Goal: Task Accomplishment & Management: Complete application form

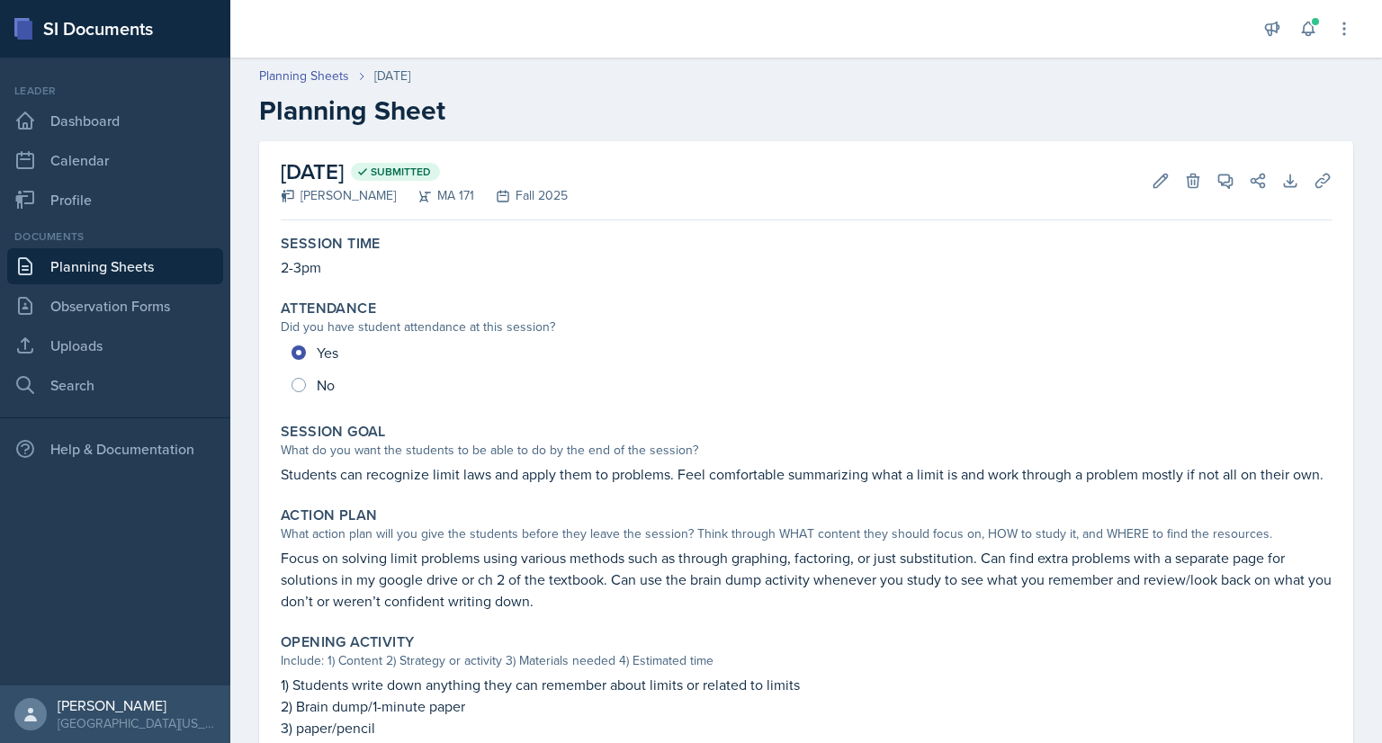
scroll to position [510, 0]
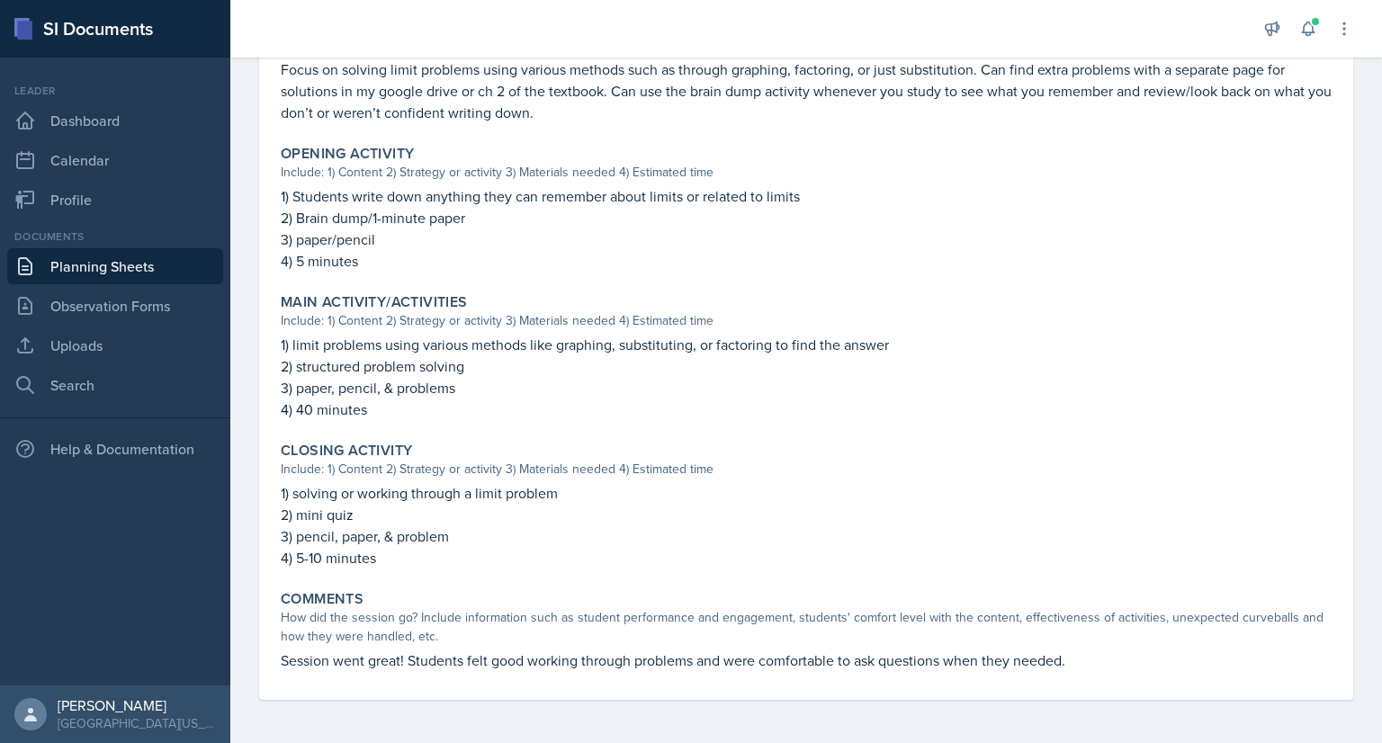
click at [139, 265] on link "Planning Sheets" at bounding box center [115, 266] width 216 height 36
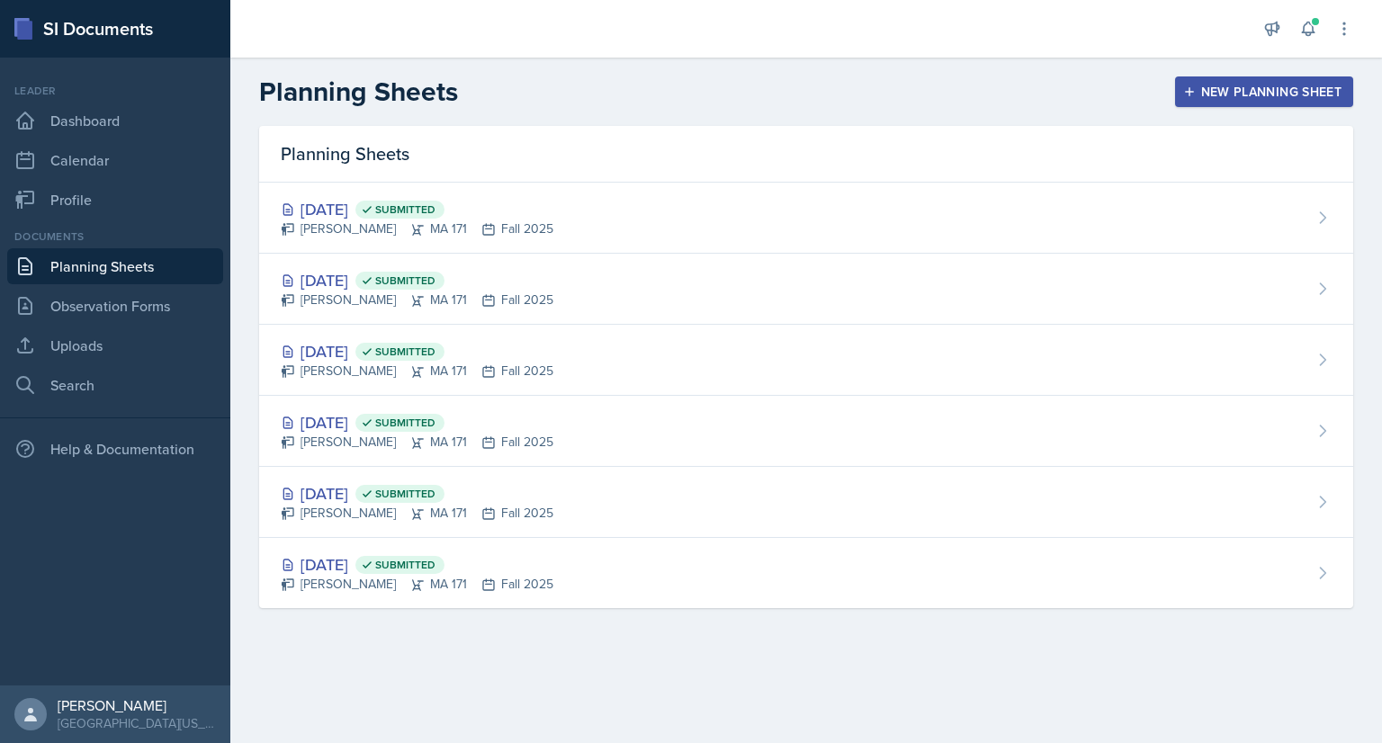
click at [1205, 97] on div "New Planning Sheet" at bounding box center [1264, 92] width 155 height 14
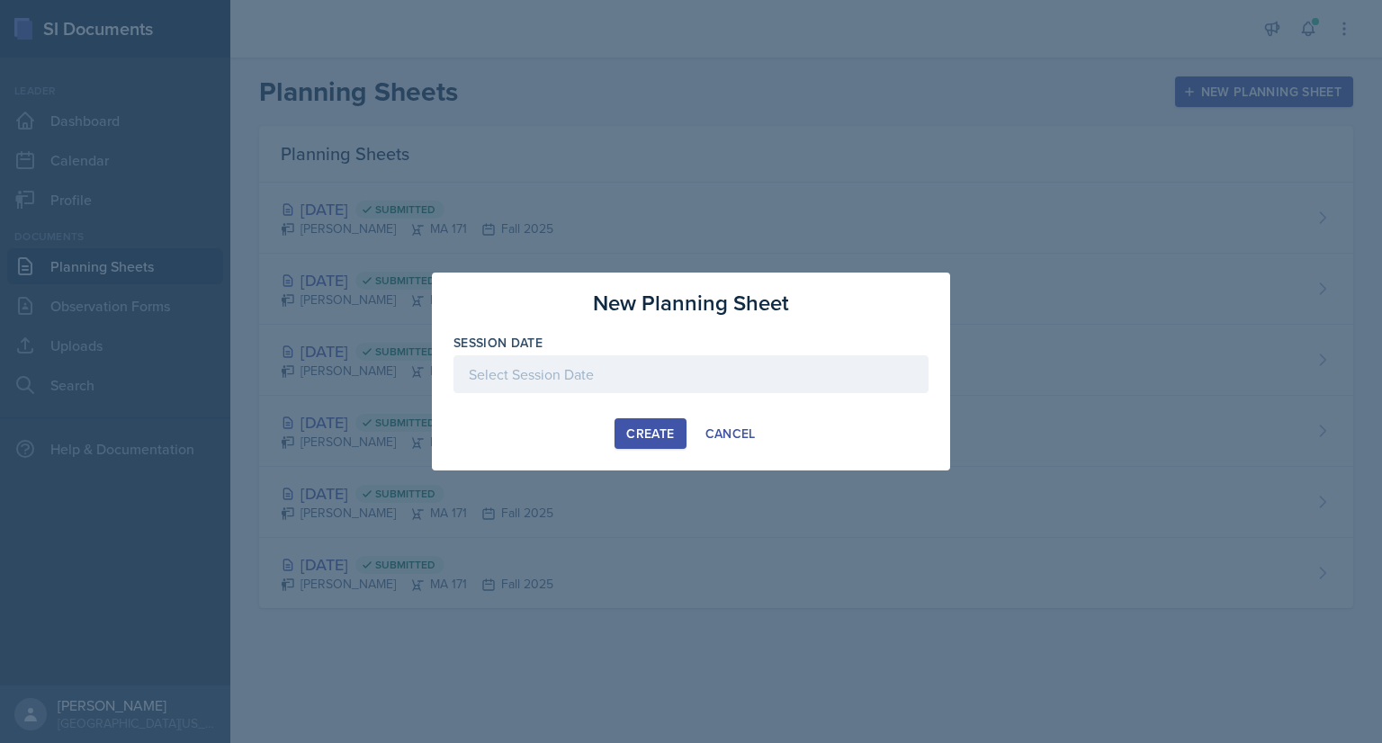
click at [605, 359] on div at bounding box center [691, 374] width 475 height 38
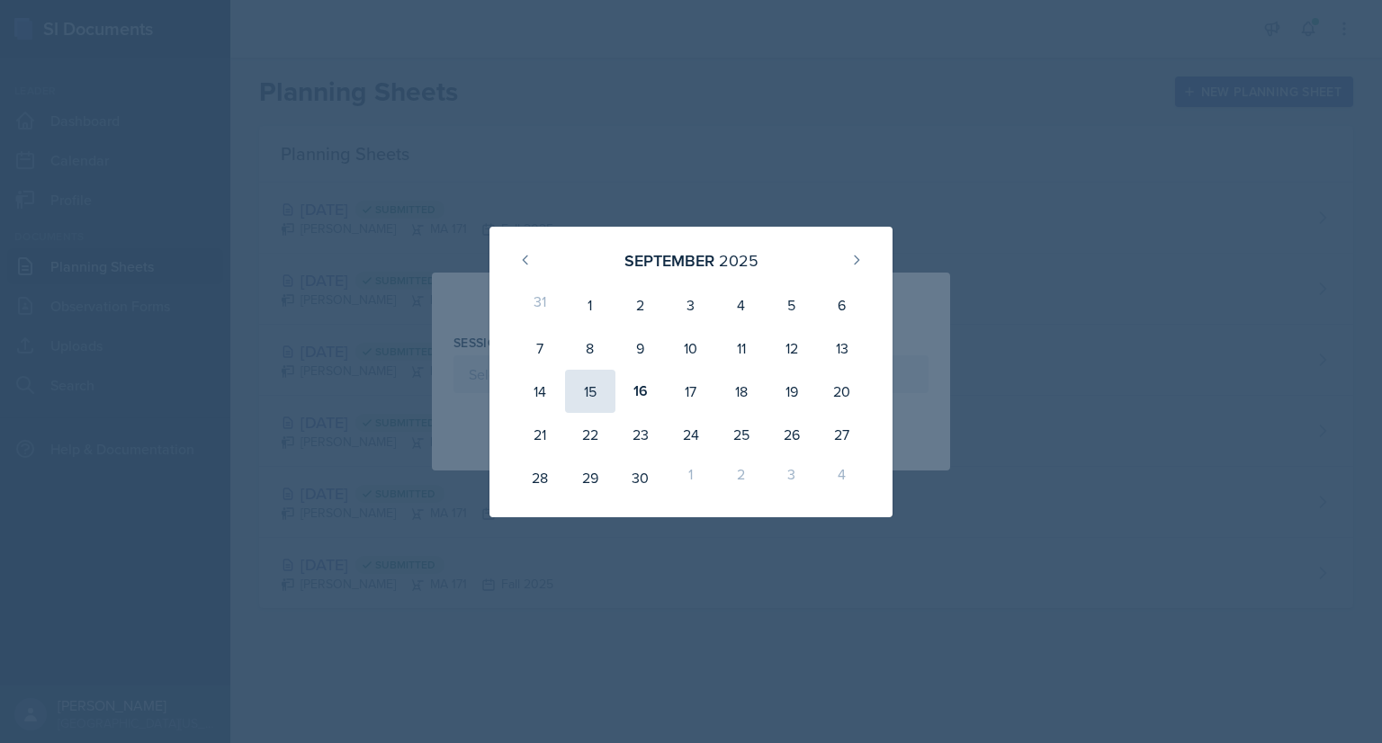
click at [583, 388] on div "15" at bounding box center [590, 391] width 50 height 43
type input "[DATE]"
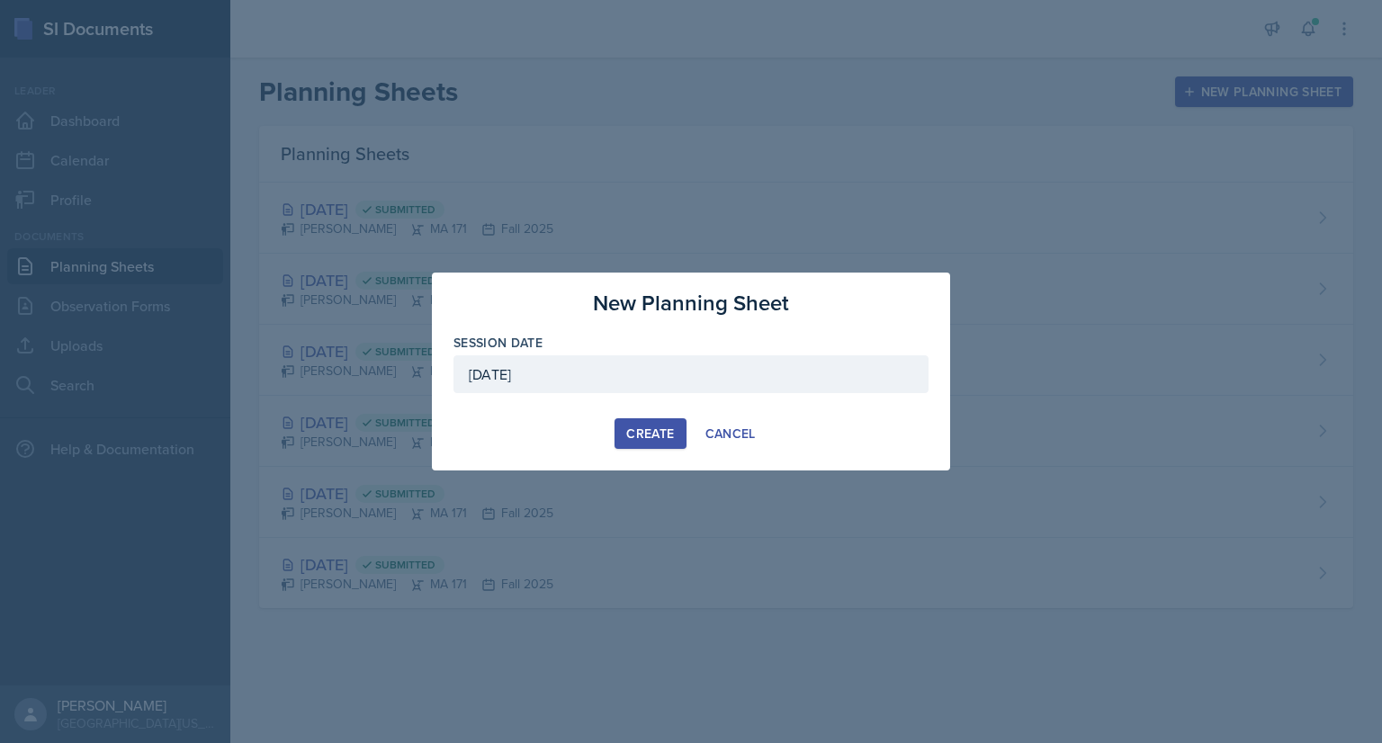
click at [638, 427] on div "Create" at bounding box center [650, 434] width 48 height 14
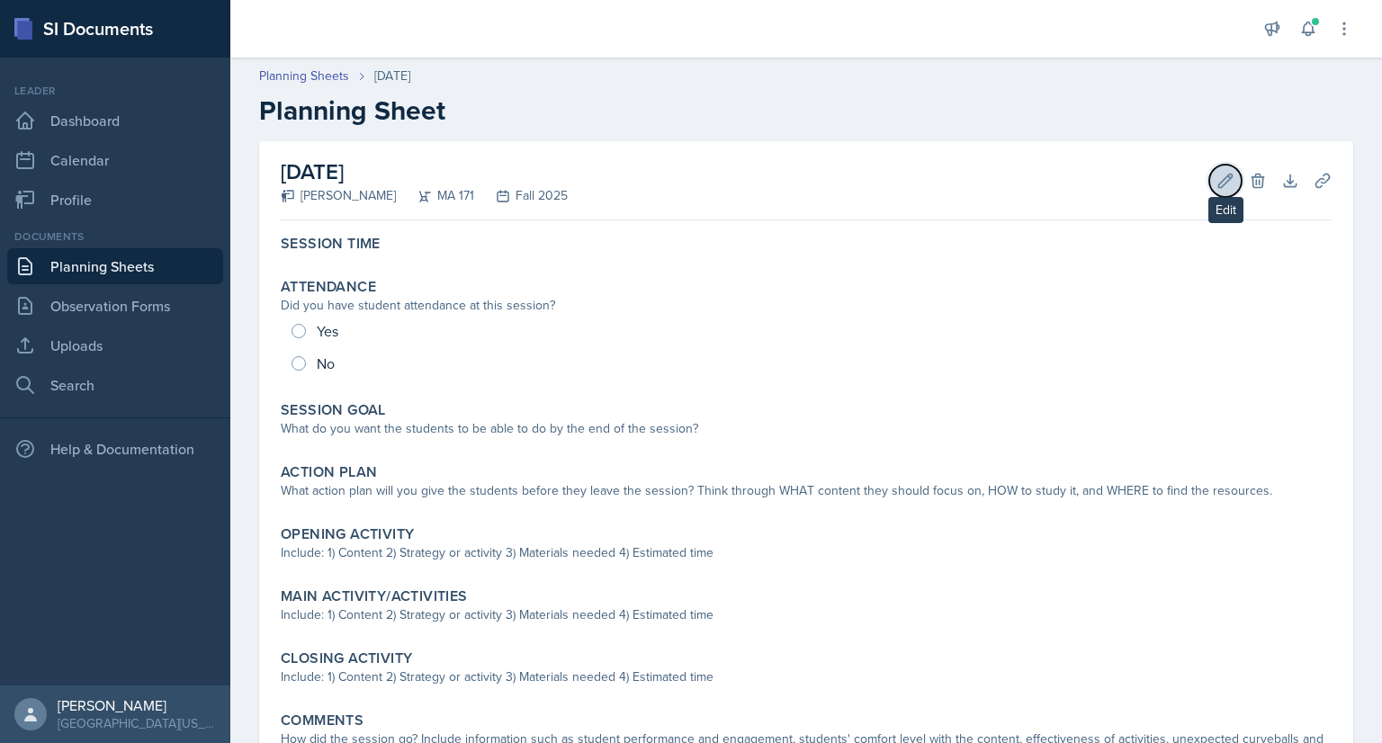
click at [1217, 184] on icon at bounding box center [1226, 181] width 18 height 18
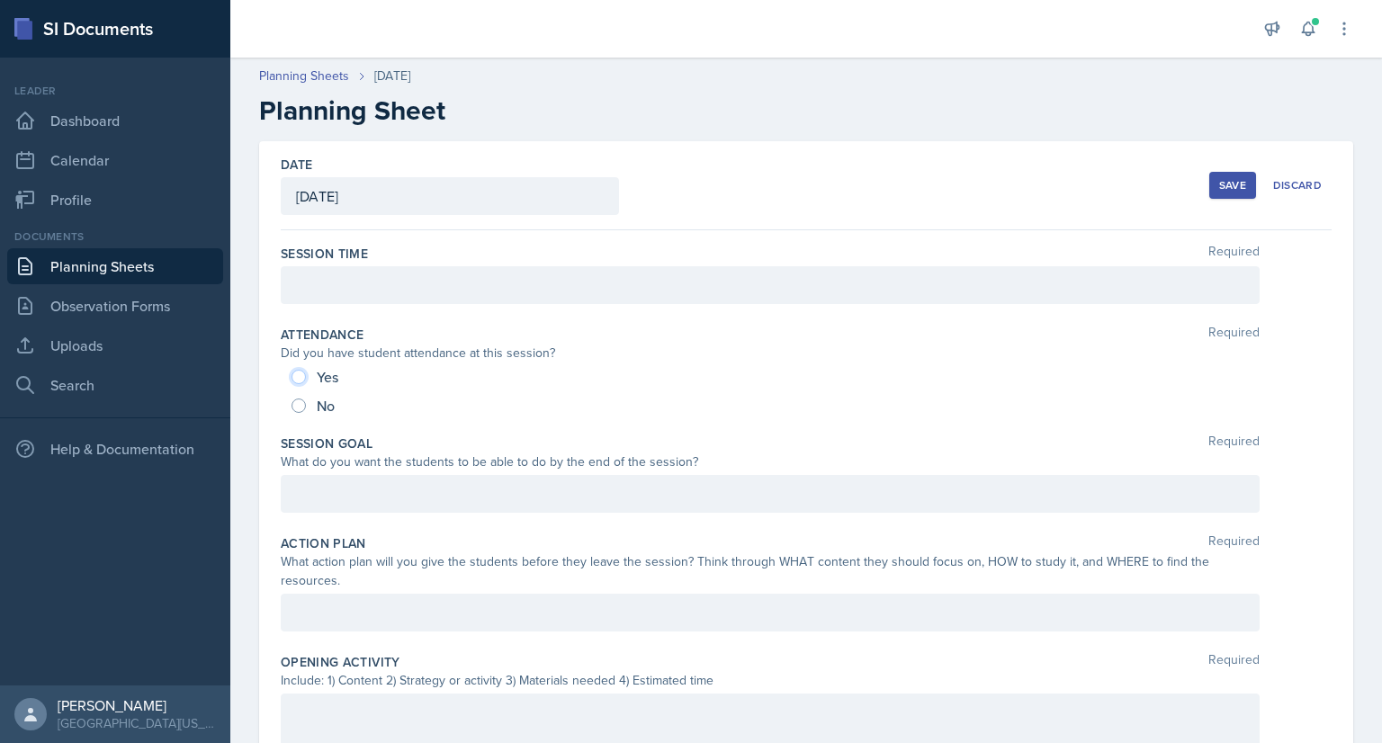
click at [299, 376] on input "Yes" at bounding box center [299, 377] width 14 height 14
radio input "true"
click at [360, 288] on div at bounding box center [770, 285] width 979 height 38
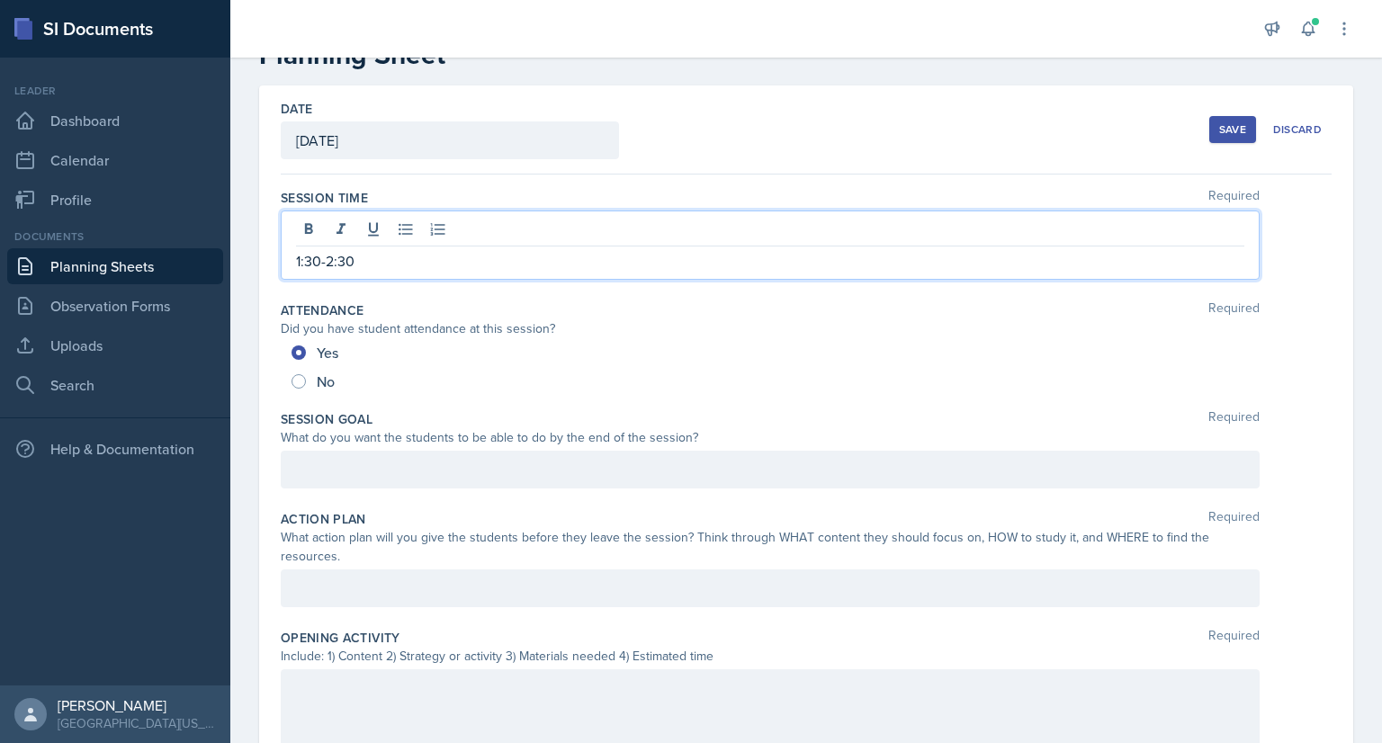
scroll to position [68, 0]
